Goal: Transaction & Acquisition: Purchase product/service

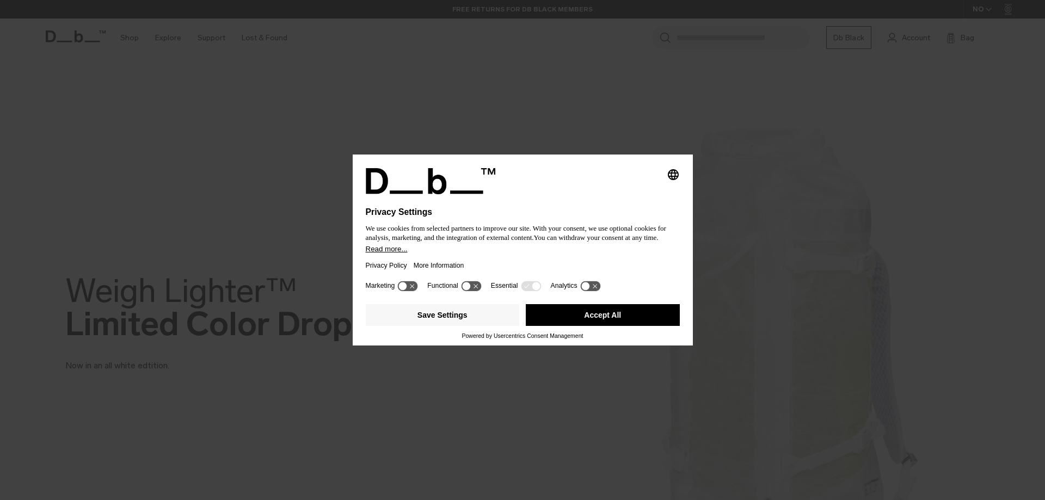
click at [621, 319] on button "Accept All" at bounding box center [603, 315] width 154 height 22
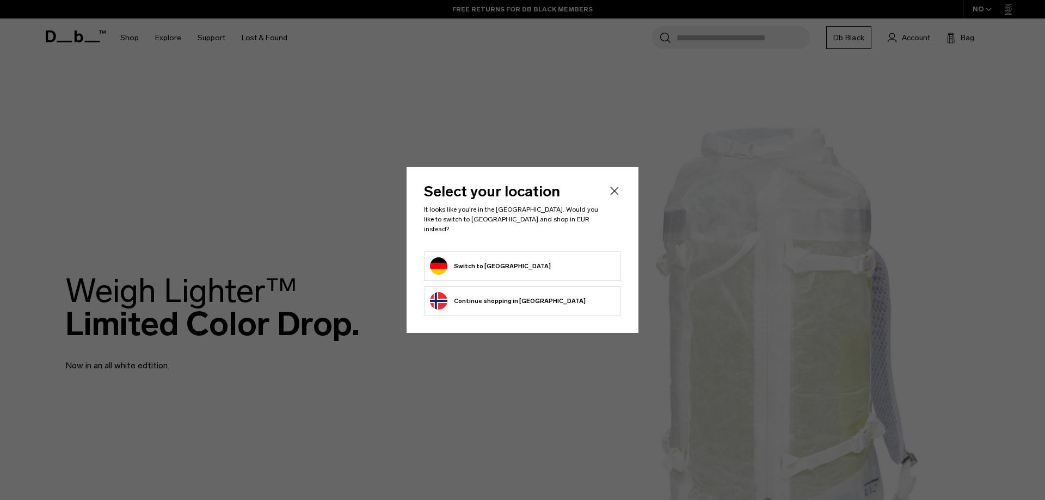
click at [479, 265] on button "Switch to Germany" at bounding box center [490, 266] width 121 height 17
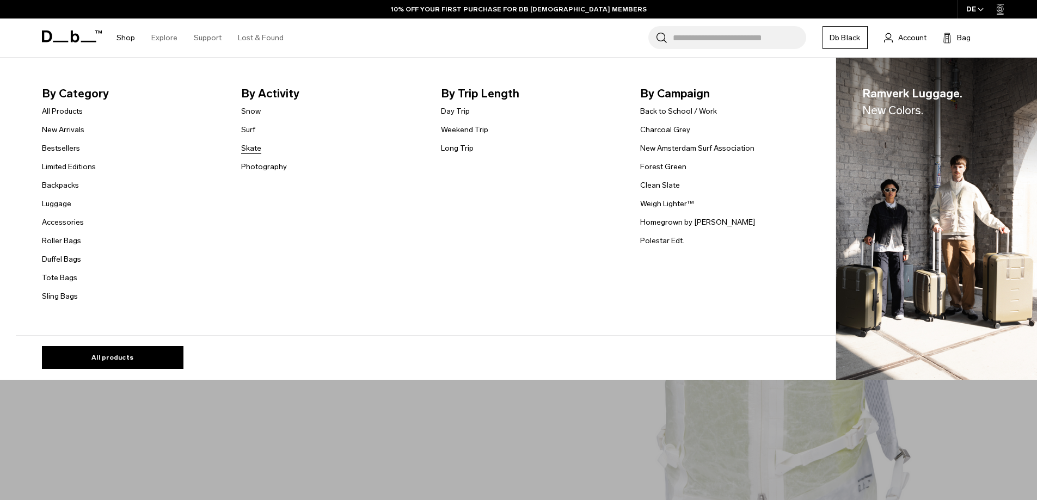
click at [251, 148] on link "Skate" at bounding box center [251, 148] width 20 height 11
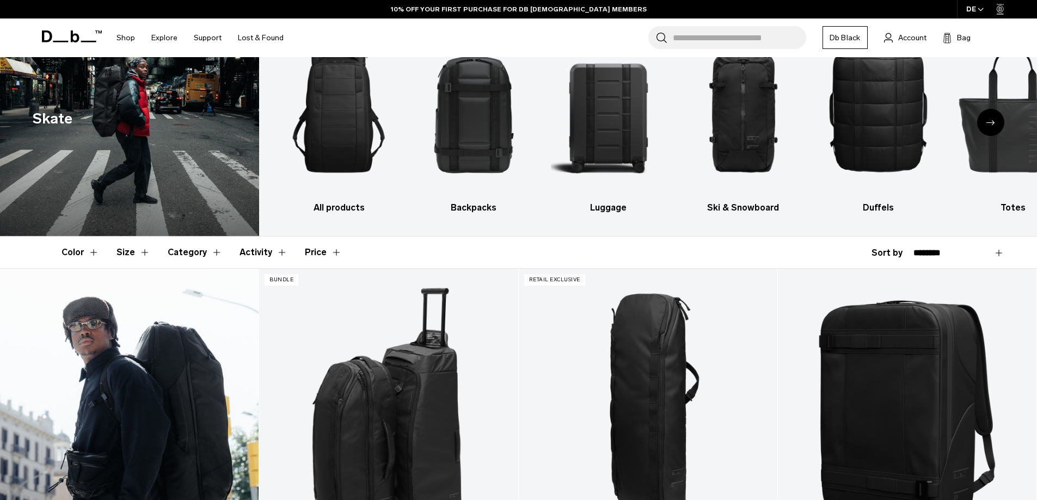
scroll to position [163, 0]
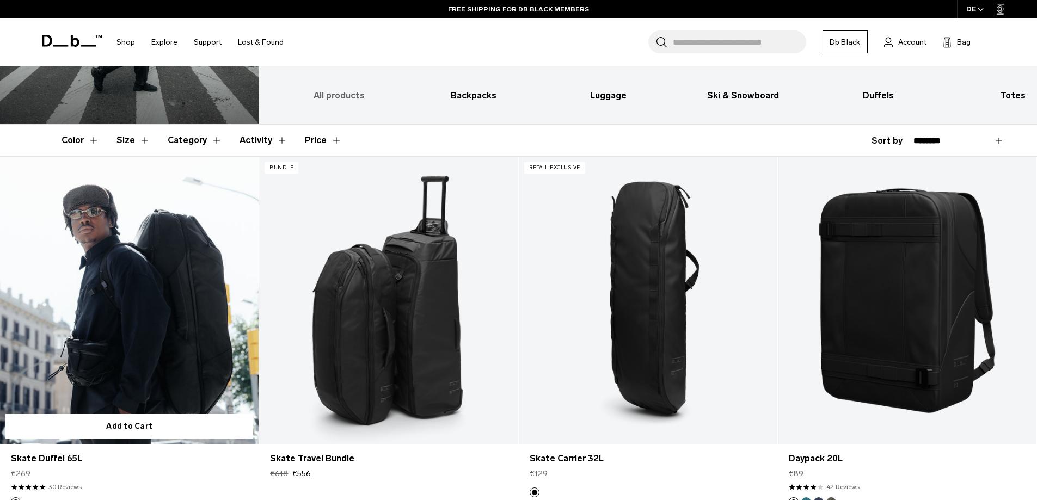
click at [354, 95] on h3 "All products" at bounding box center [339, 95] width 116 height 13
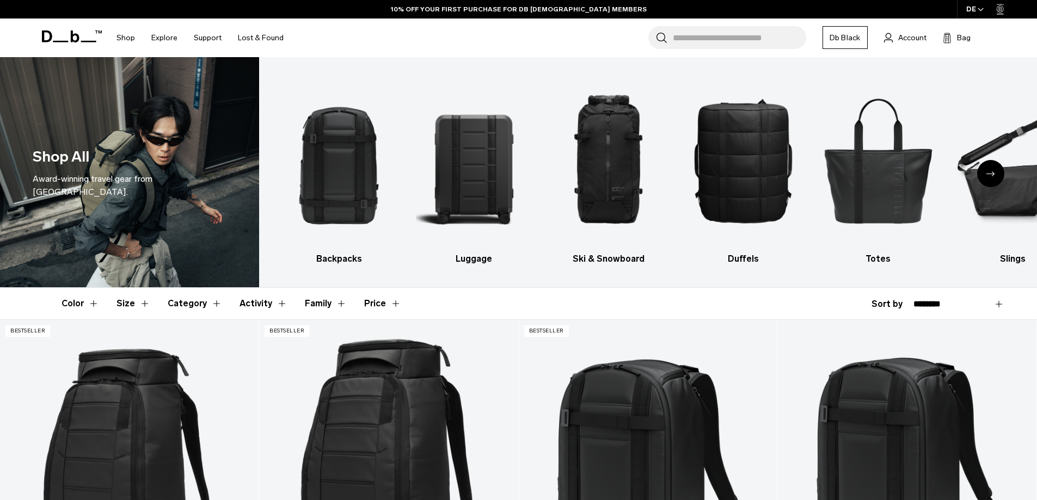
click at [198, 302] on button "Category" at bounding box center [195, 304] width 54 height 32
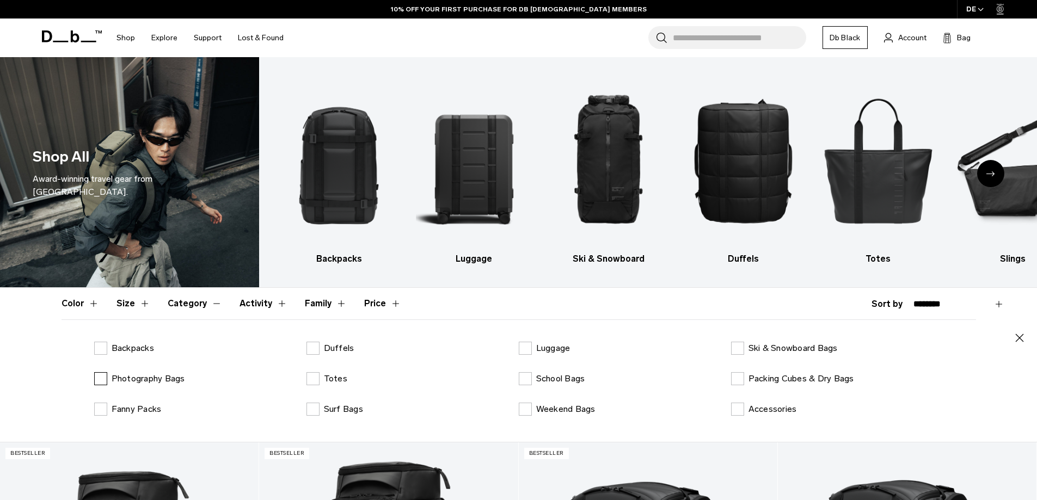
click at [94, 380] on label "Photography Bags" at bounding box center [139, 378] width 91 height 13
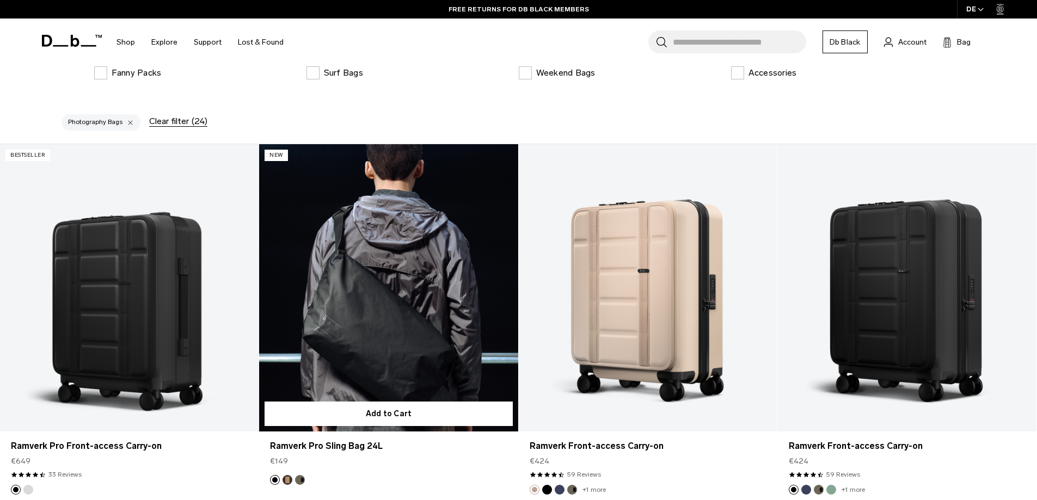
scroll to position [163, 0]
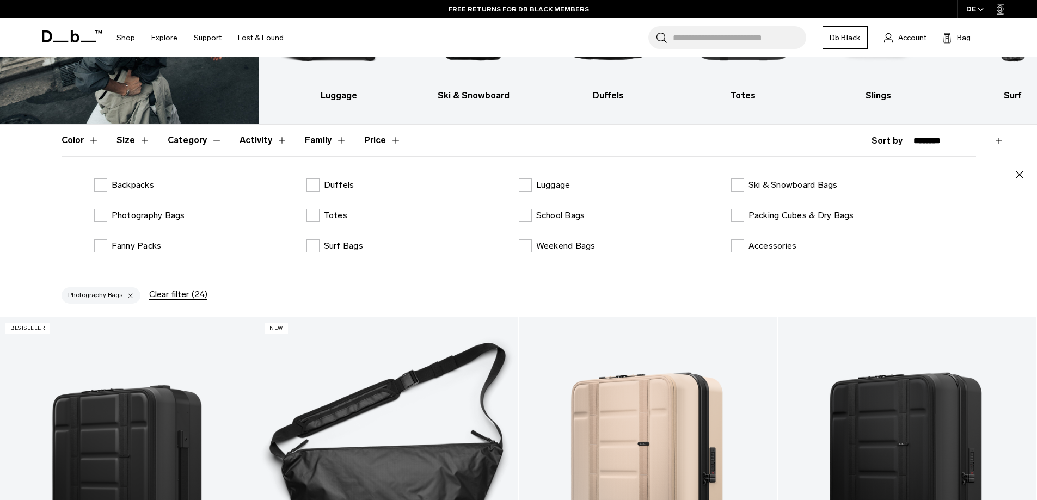
click at [86, 297] on button "Photography Bags" at bounding box center [101, 295] width 79 height 16
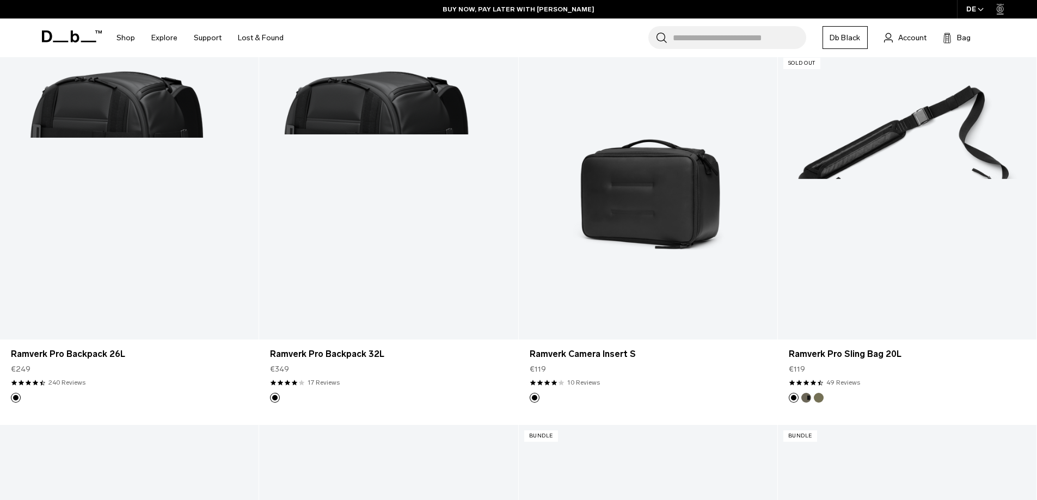
scroll to position [544, 0]
